Goal: Task Accomplishment & Management: Complete application form

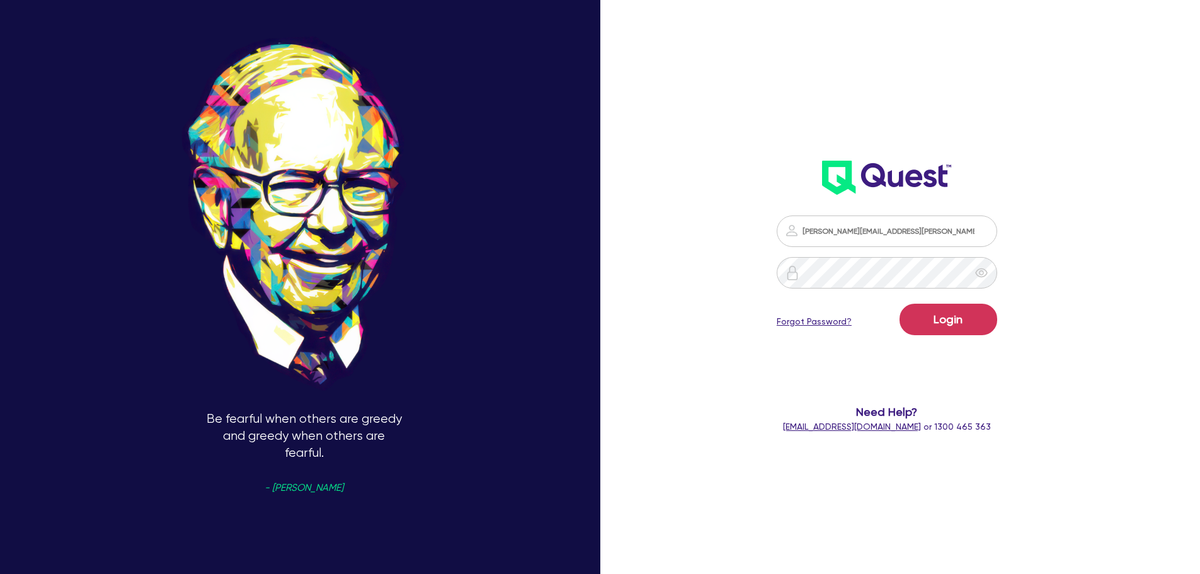
click at [968, 331] on button "Login" at bounding box center [948, 319] width 98 height 31
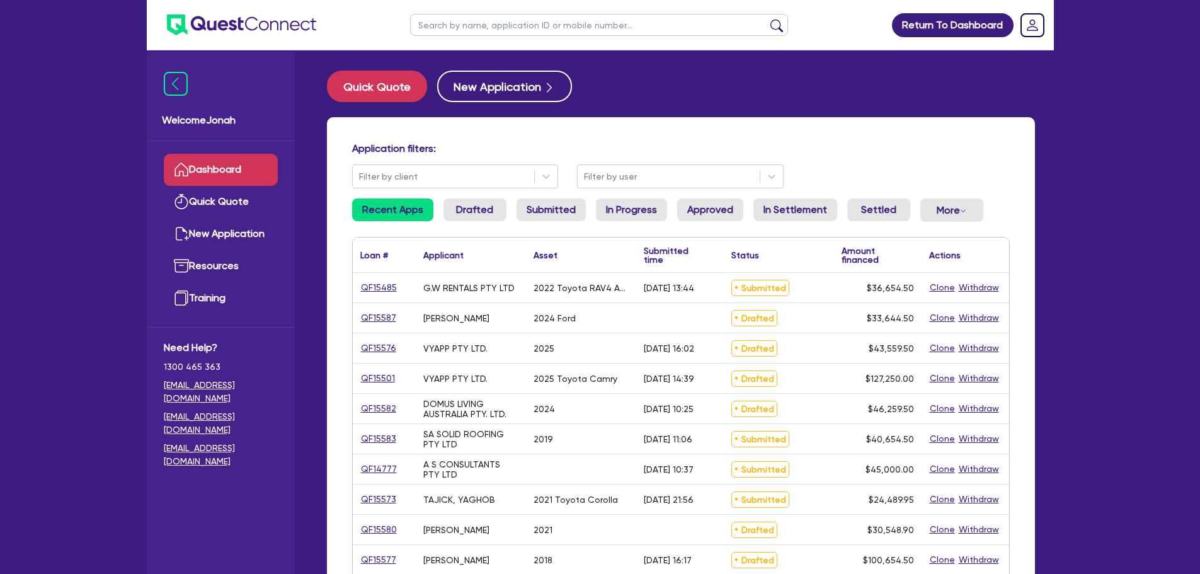
click at [588, 14] on input "text" at bounding box center [599, 25] width 378 height 22
click at [766, 19] on button "submit" at bounding box center [776, 28] width 20 height 18
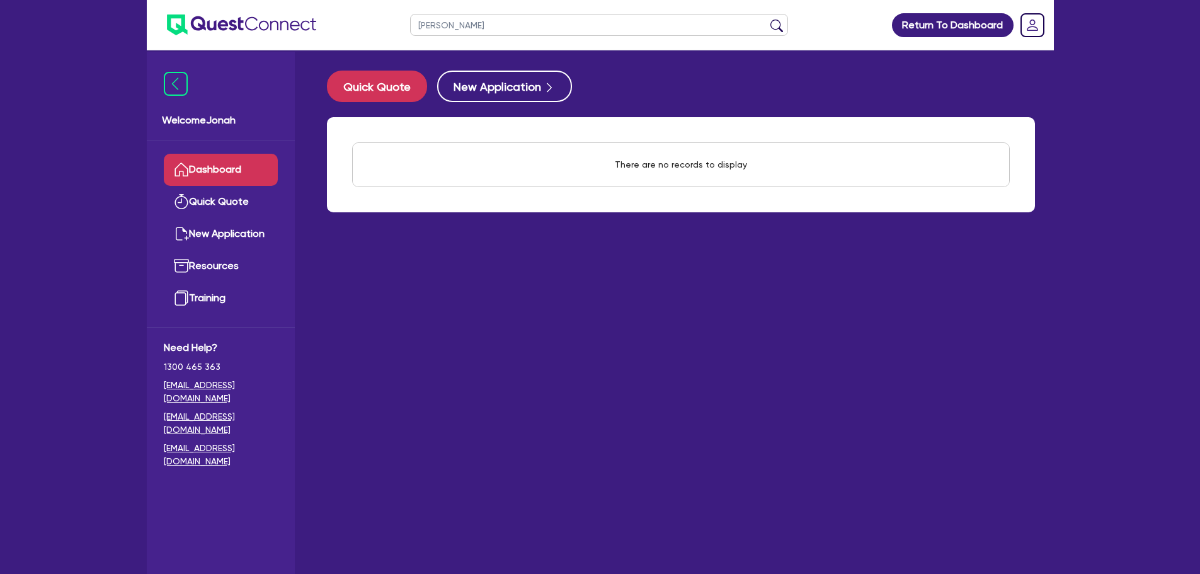
click at [493, 31] on input "[PERSON_NAME]" at bounding box center [599, 25] width 378 height 22
click at [775, 26] on button "submit" at bounding box center [776, 28] width 20 height 18
click at [509, 33] on input "[PERSON_NAME]" at bounding box center [599, 25] width 378 height 22
click at [511, 30] on input "[PERSON_NAME]" at bounding box center [599, 25] width 378 height 22
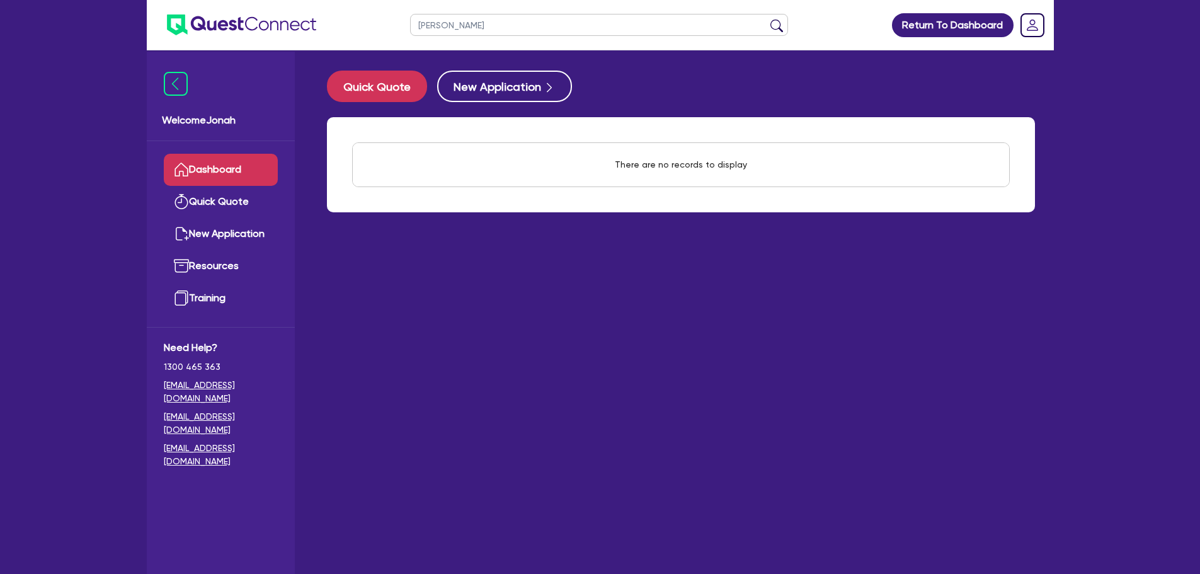
click at [511, 30] on input "[PERSON_NAME]" at bounding box center [599, 25] width 378 height 22
paste input "[PERSON_NAME]"
type input "[PERSON_NAME]"
click at [766, 19] on button "submit" at bounding box center [776, 28] width 20 height 18
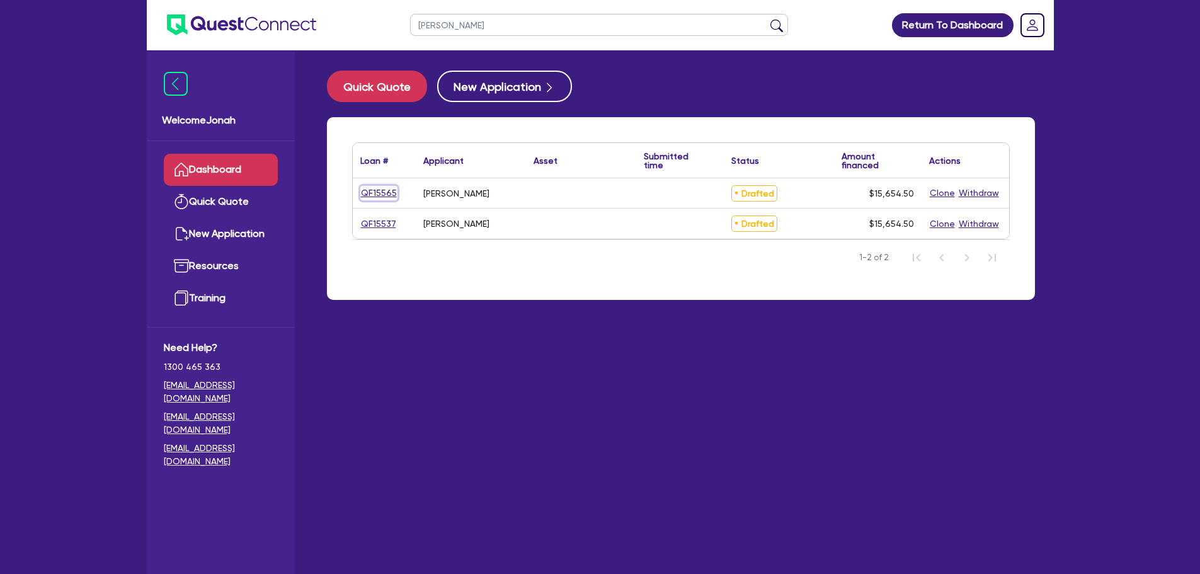
click at [385, 193] on link "QF15565" at bounding box center [378, 193] width 37 height 14
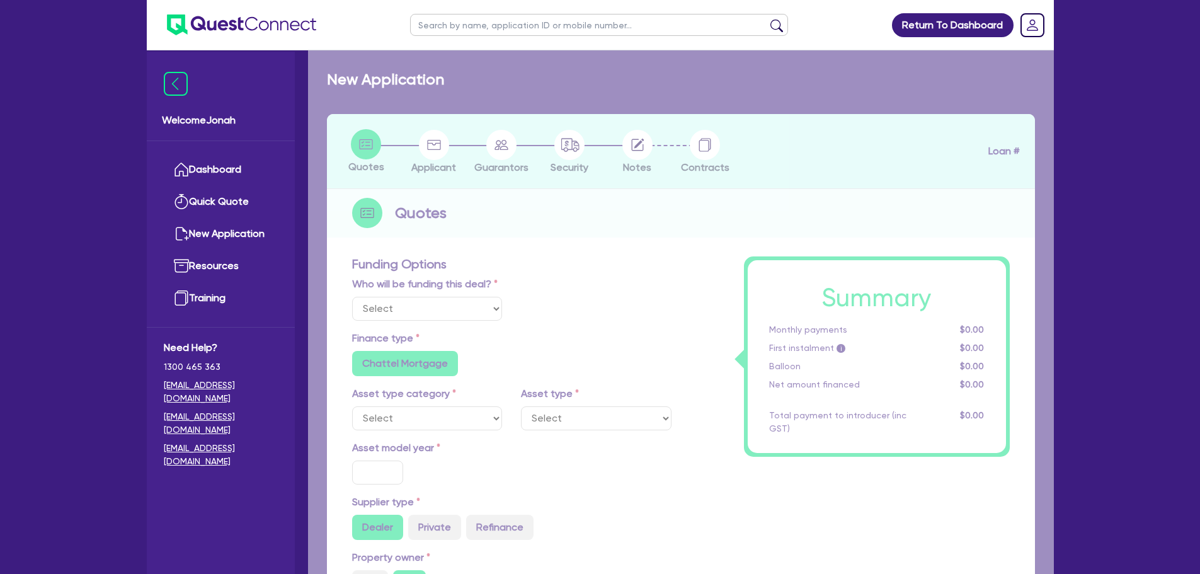
select select "Other"
radio input "false"
radio input "true"
type input "15,000"
radio input "true"
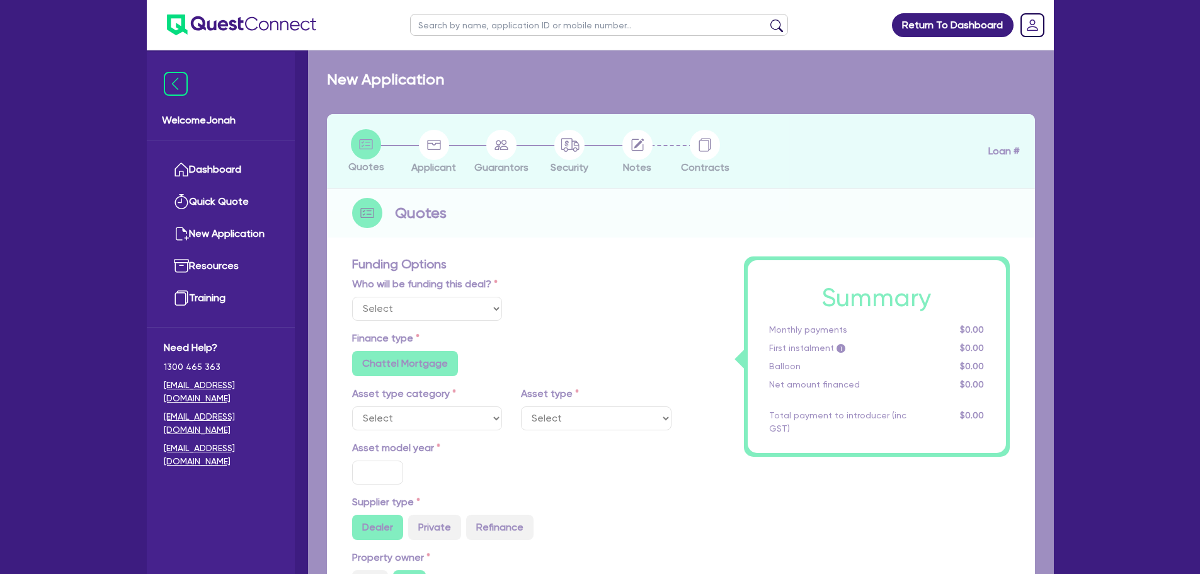
type input "20"
radio input "true"
radio input "false"
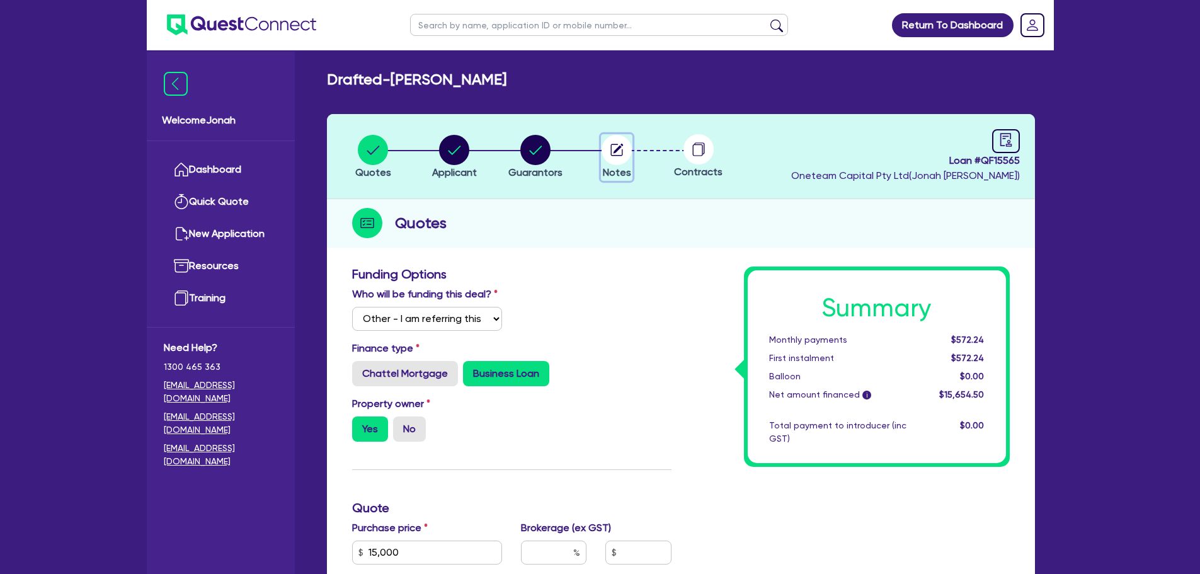
click at [632, 166] on button "Notes" at bounding box center [616, 157] width 31 height 47
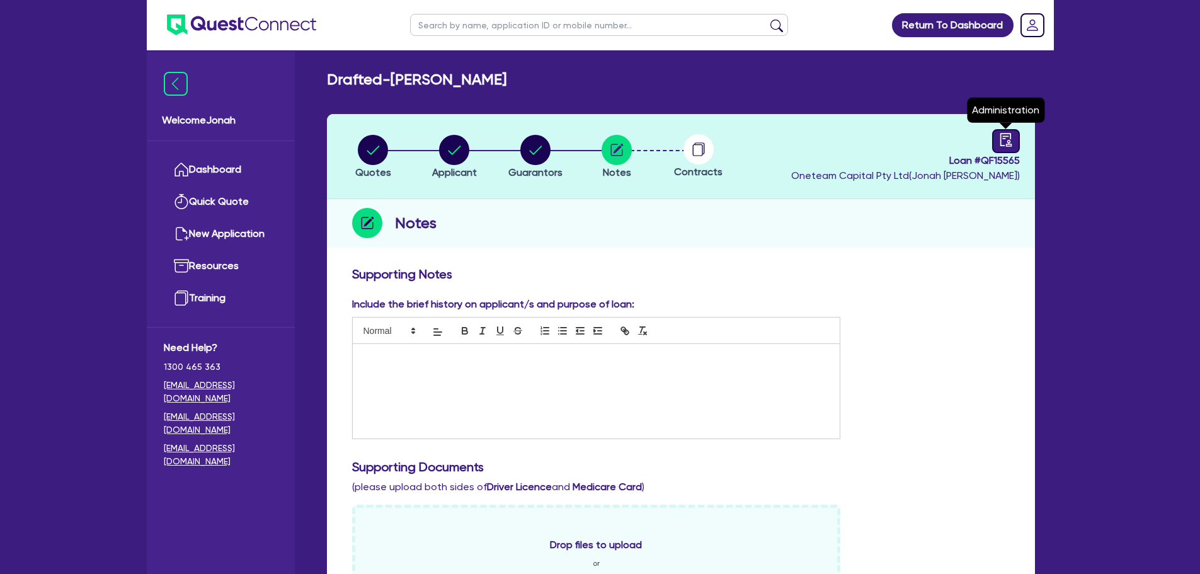
click at [1001, 140] on icon "audit" at bounding box center [1006, 140] width 14 height 14
select select "DRAFTED_NEW"
select select "Other"
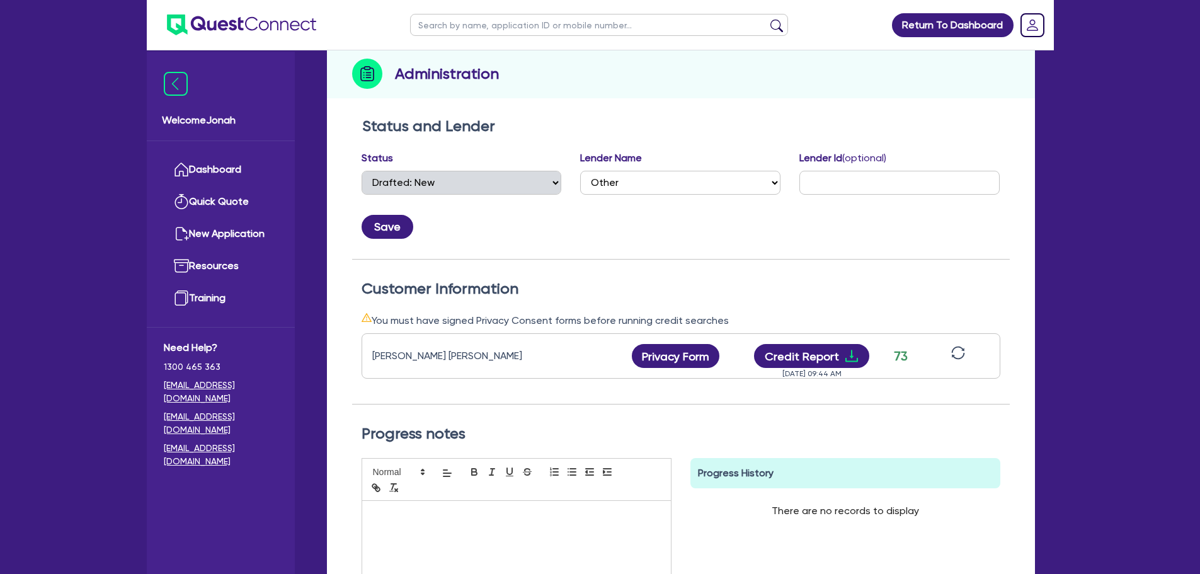
scroll to position [189, 0]
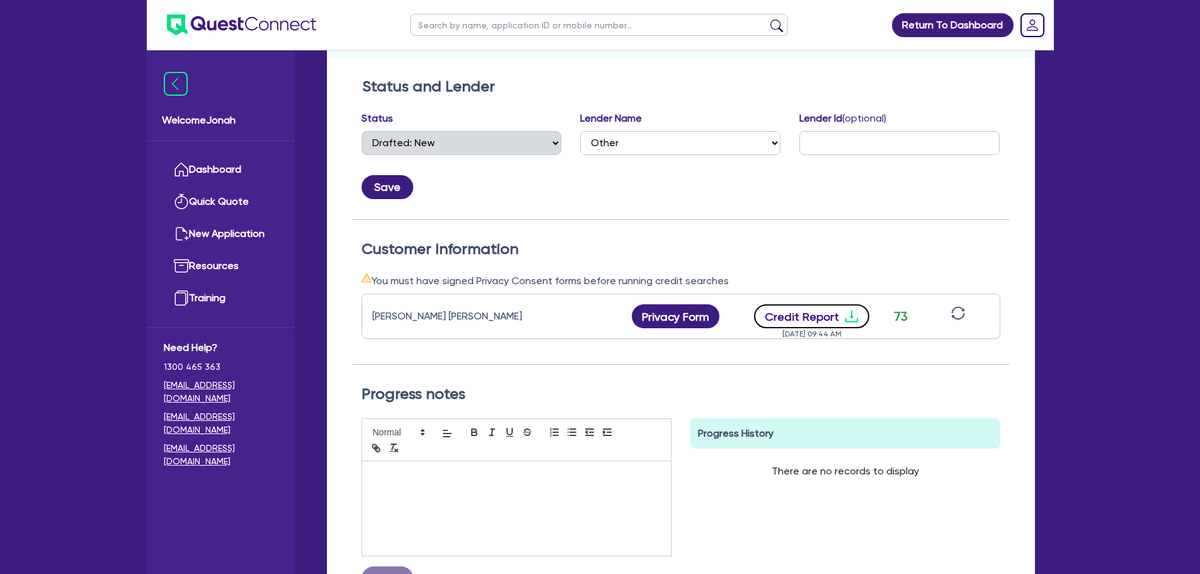
click at [826, 319] on button "Credit Report" at bounding box center [811, 316] width 115 height 24
